Goal: Transaction & Acquisition: Subscribe to service/newsletter

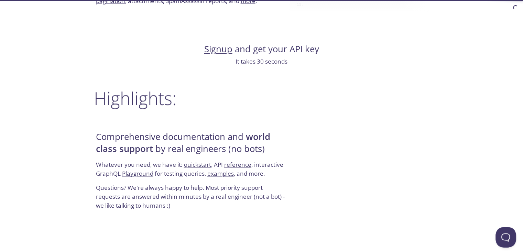
scroll to position [998, 0]
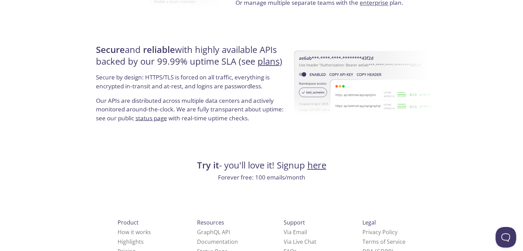
scroll to position [1254, 0]
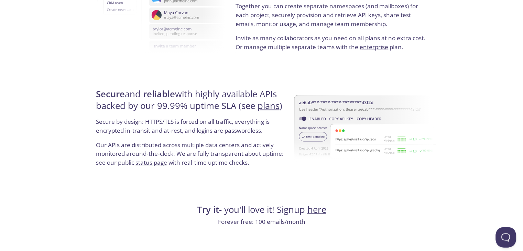
click at [324, 208] on link "here" at bounding box center [317, 209] width 19 height 12
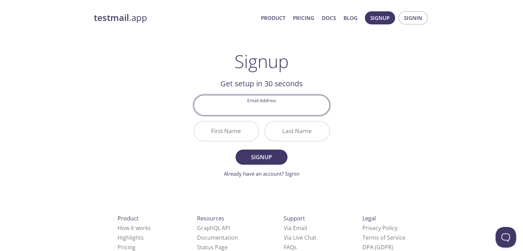
click at [270, 105] on input "Email Address" at bounding box center [262, 105] width 136 height 20
click at [367, 98] on div "testmail .app Product Pricing Docs Blog Signup Signin Signup Get setup in 30 se…" at bounding box center [262, 165] width 352 height 316
click at [273, 108] on input "Email Address" at bounding box center [262, 105] width 136 height 20
type input "[EMAIL_ADDRESS][DOMAIN_NAME]"
click at [273, 158] on span "Signup" at bounding box center [261, 157] width 36 height 10
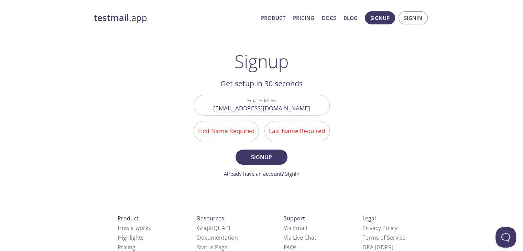
click at [229, 130] on input "First Name Required" at bounding box center [226, 131] width 65 height 20
type input "L"
type input "[PERSON_NAME]"
click at [311, 129] on input "Last Name Required" at bounding box center [297, 131] width 65 height 20
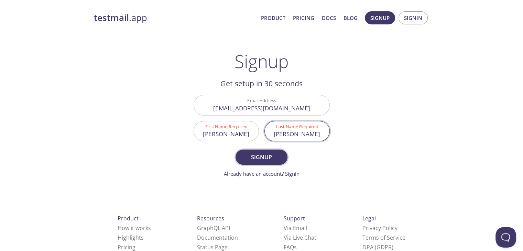
type input "[PERSON_NAME]"
click at [263, 153] on span "Signup" at bounding box center [261, 157] width 36 height 10
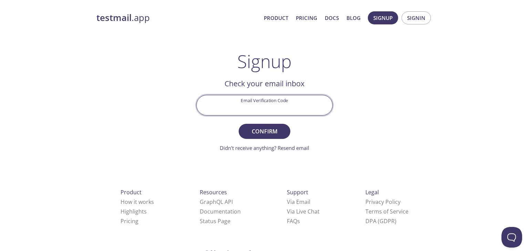
click at [252, 102] on input "Email Verification Code" at bounding box center [265, 105] width 136 height 20
paste input "EL8HVH2"
type input "EL8HVH2"
click at [279, 133] on span "Confirm" at bounding box center [264, 132] width 36 height 10
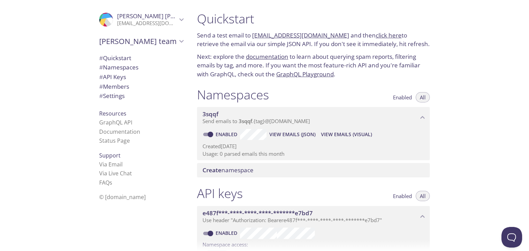
click at [166, 42] on span "[PERSON_NAME] team" at bounding box center [138, 41] width 78 height 10
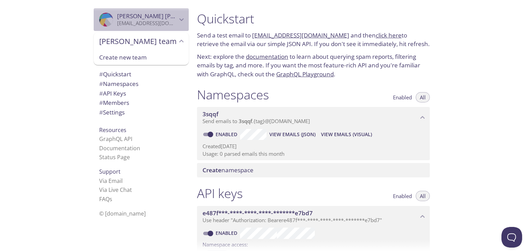
click at [177, 18] on icon "Leong Leong" at bounding box center [181, 19] width 9 height 9
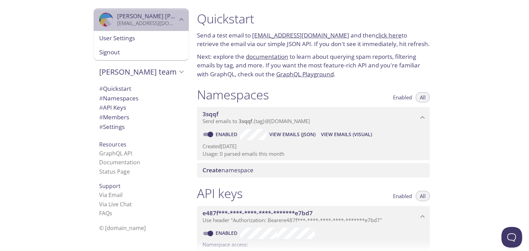
click at [177, 18] on icon "Leong Leong" at bounding box center [181, 19] width 9 height 9
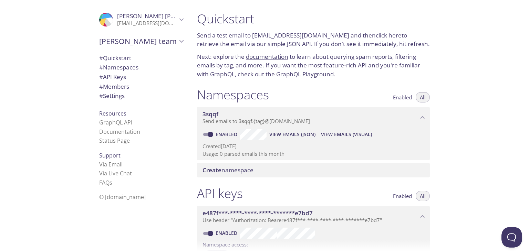
click at [124, 59] on span "# Quickstart" at bounding box center [115, 58] width 32 height 8
click at [265, 35] on link "[EMAIL_ADDRESS][DOMAIN_NAME]" at bounding box center [300, 34] width 97 height 8
click at [301, 31] on link "[EMAIL_ADDRESS][DOMAIN_NAME]" at bounding box center [300, 34] width 97 height 8
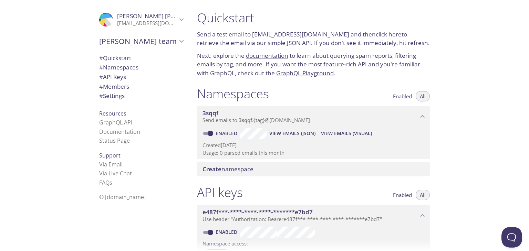
click at [301, 31] on link "[EMAIL_ADDRESS][DOMAIN_NAME]" at bounding box center [300, 34] width 97 height 8
click at [380, 36] on link "click here" at bounding box center [388, 34] width 26 height 8
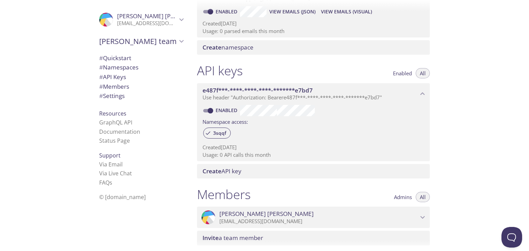
scroll to position [139, 0]
